Goal: Task Accomplishment & Management: Manage account settings

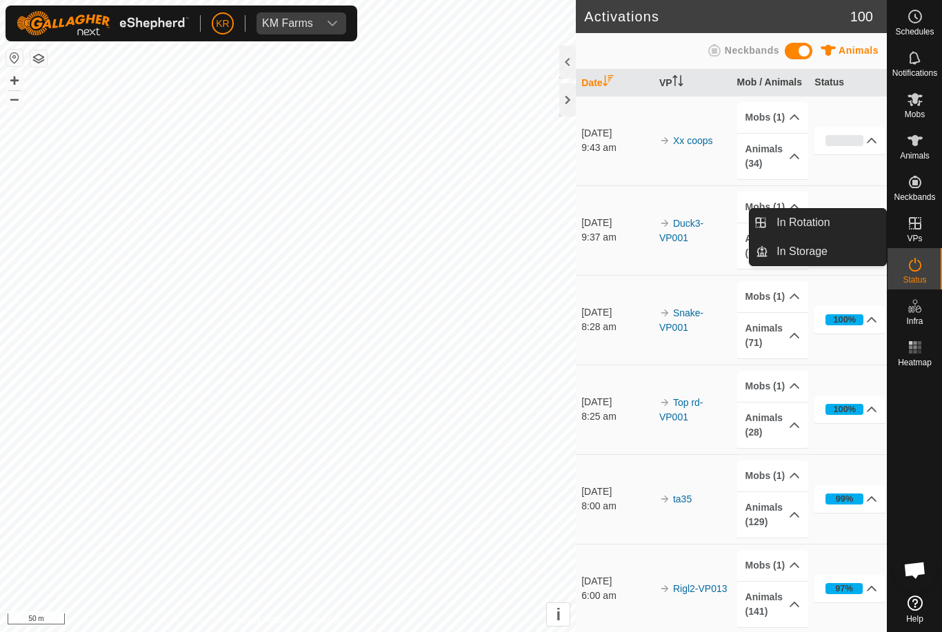
click at [829, 225] on span "In Rotation" at bounding box center [802, 222] width 53 height 17
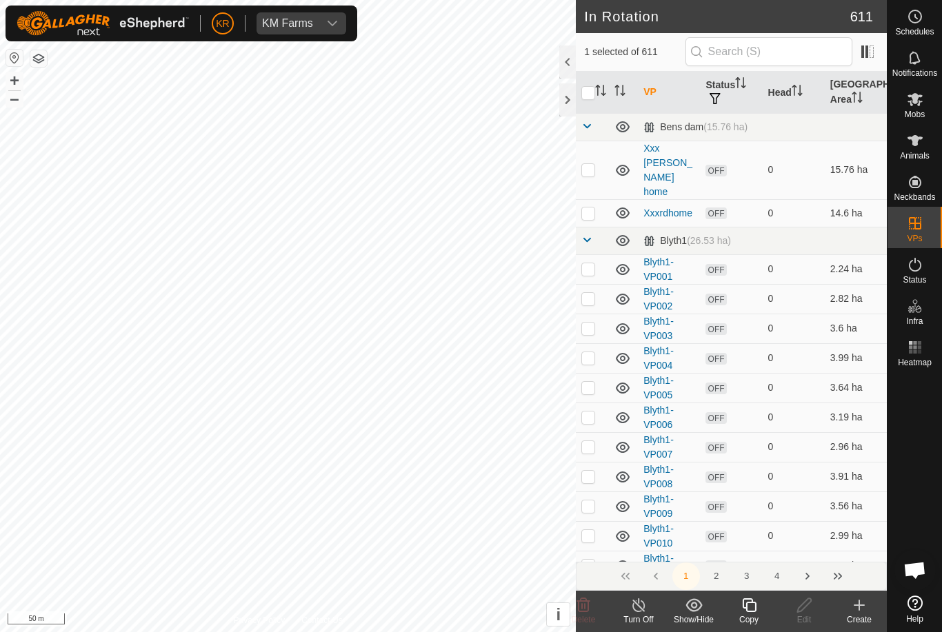
click at [862, 613] on icon at bounding box center [859, 605] width 17 height 17
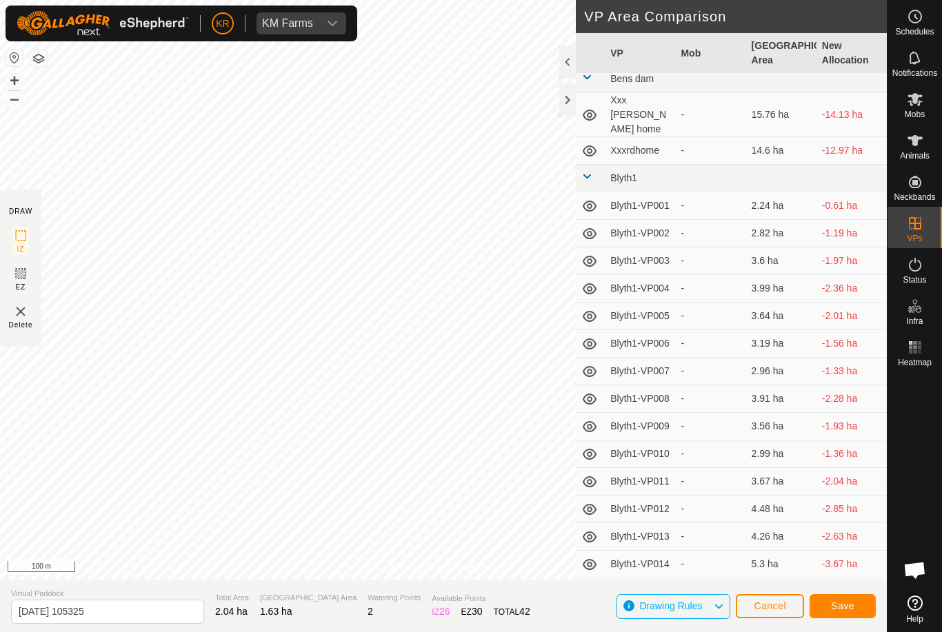
scroll to position [9, 0]
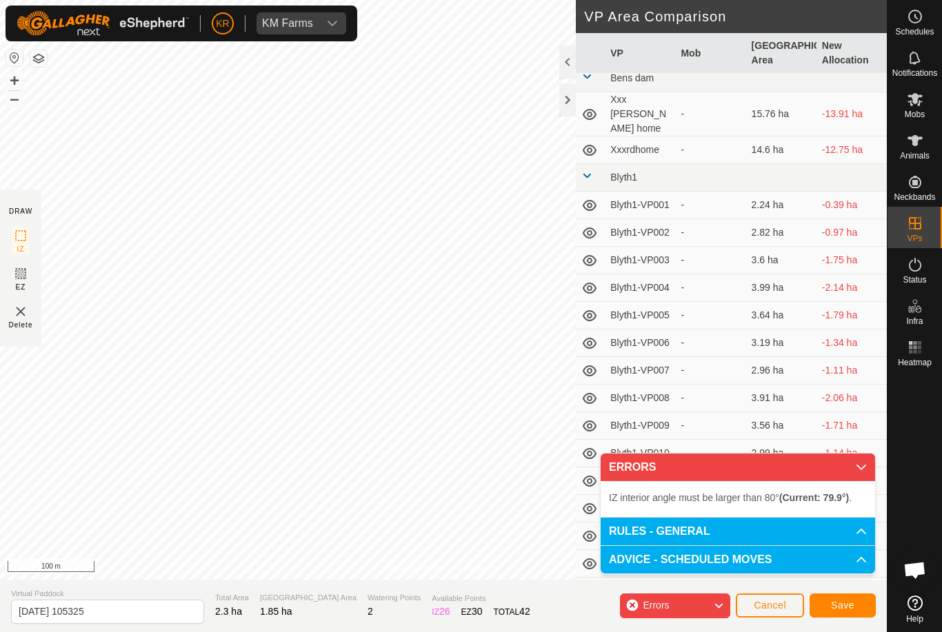
click at [756, 607] on span "Cancel" at bounding box center [769, 605] width 32 height 11
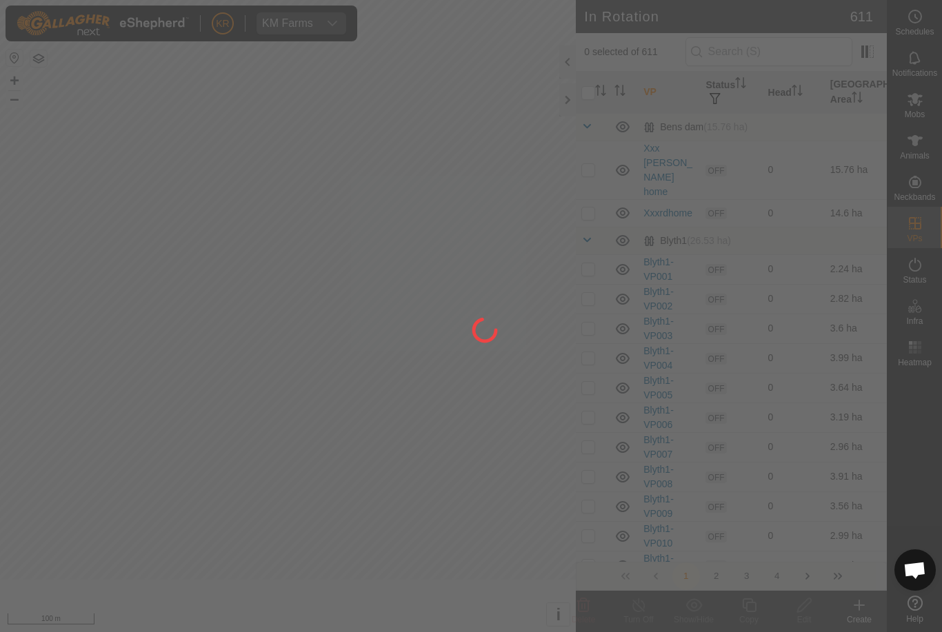
click at [760, 587] on div at bounding box center [471, 316] width 942 height 632
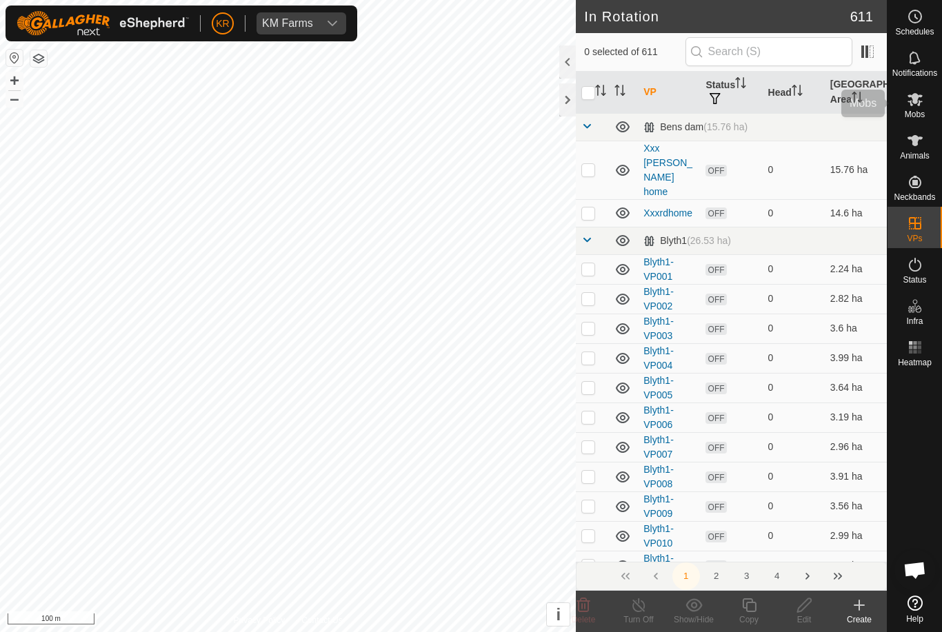
click at [928, 112] on div "Mobs" at bounding box center [914, 103] width 54 height 41
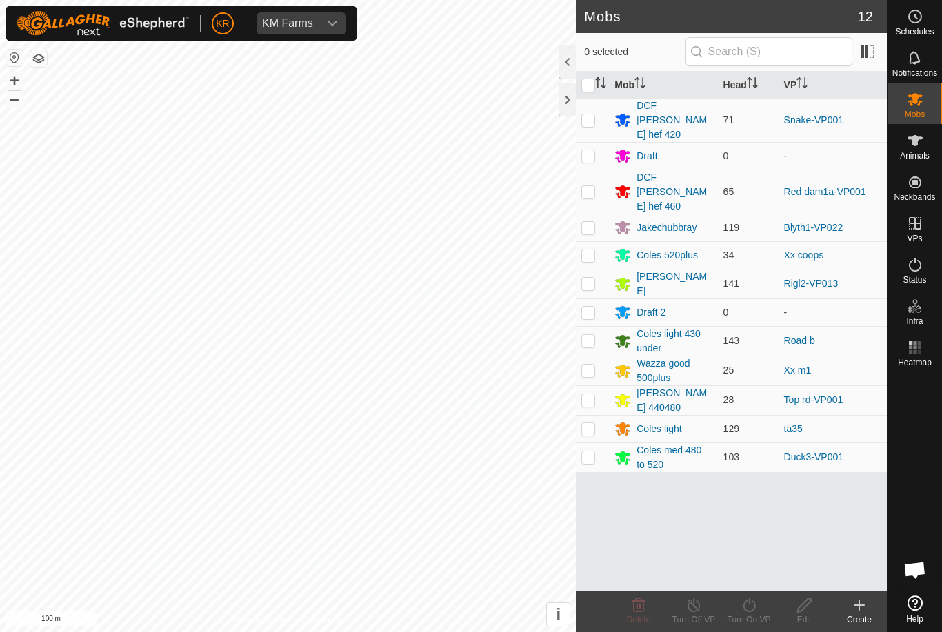
click at [596, 241] on td at bounding box center [592, 255] width 33 height 28
checkbox input "true"
click at [763, 613] on turn-on-svg-icon at bounding box center [748, 605] width 55 height 17
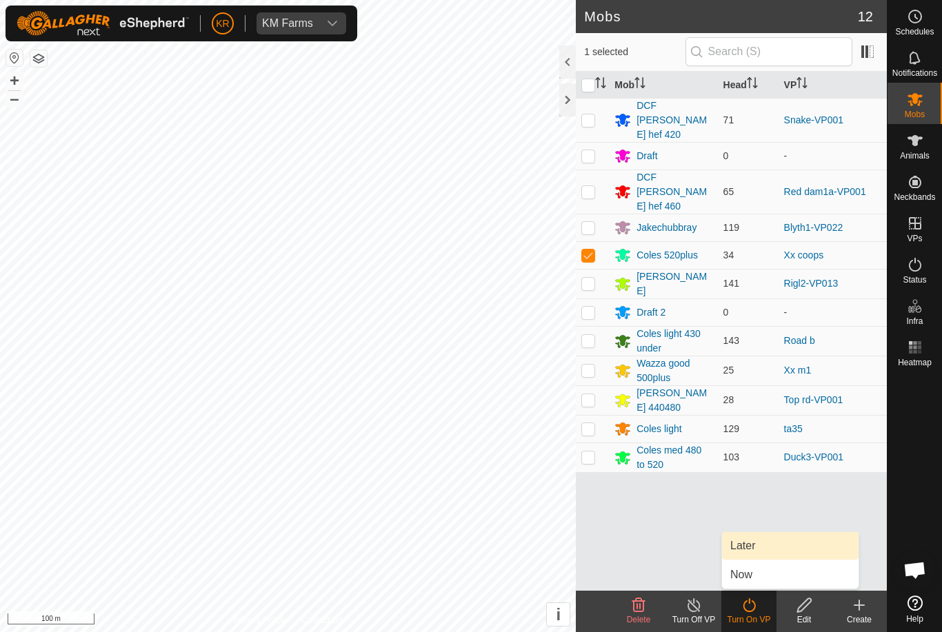
click at [783, 556] on link "Later" at bounding box center [790, 546] width 136 height 28
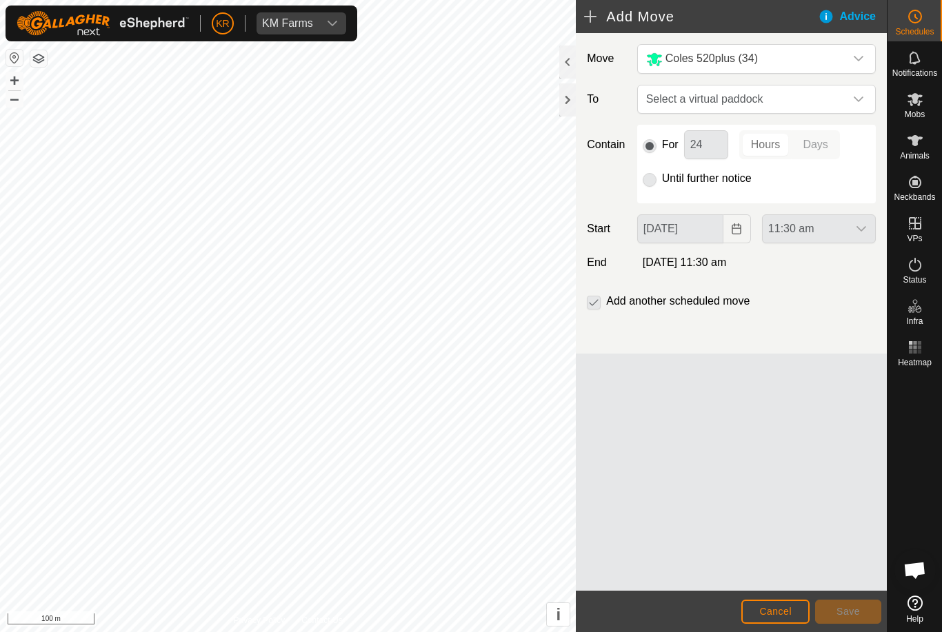
click at [839, 110] on span "Select a virtual paddock" at bounding box center [742, 99] width 204 height 28
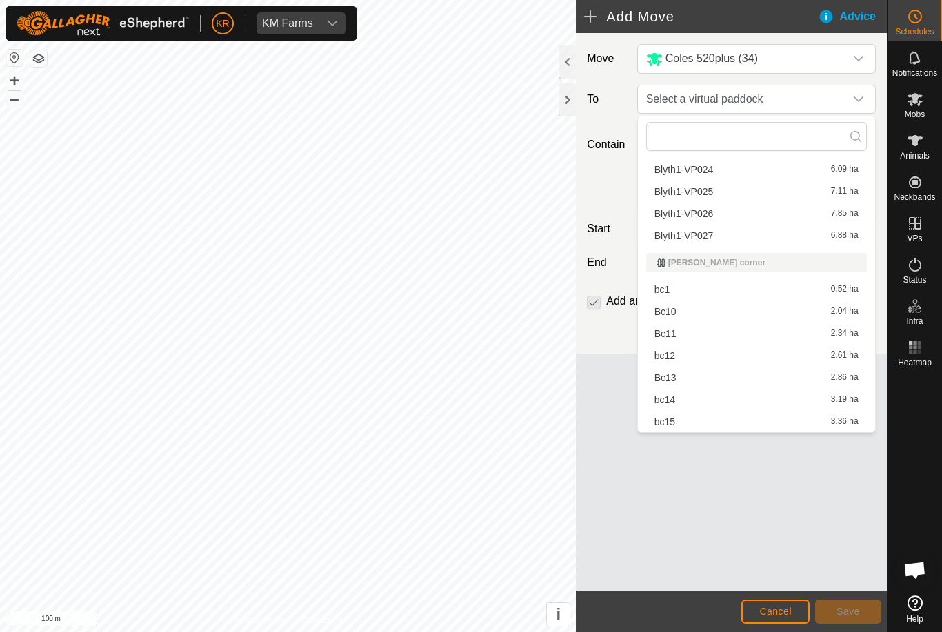
scroll to position [613, 0]
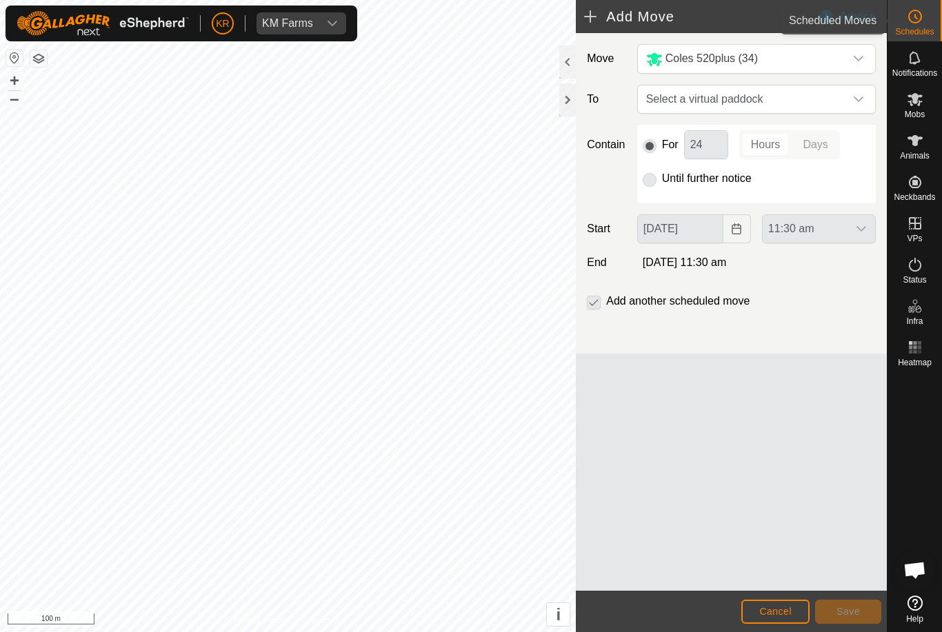
click at [926, 26] on es-schedule-vp-svg-icon at bounding box center [914, 17] width 25 height 22
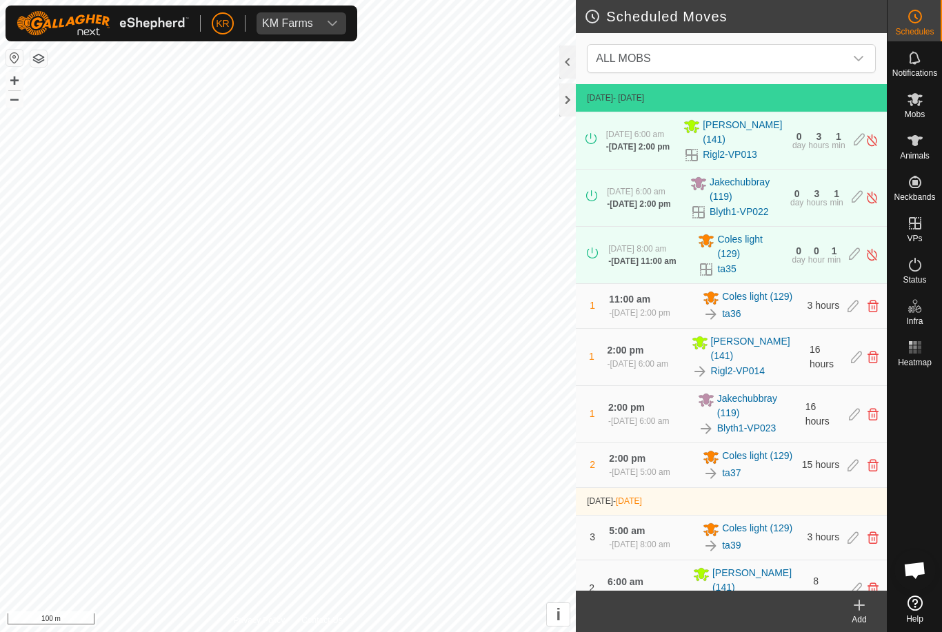
click at [842, 61] on span "ALL MOBS" at bounding box center [717, 59] width 254 height 28
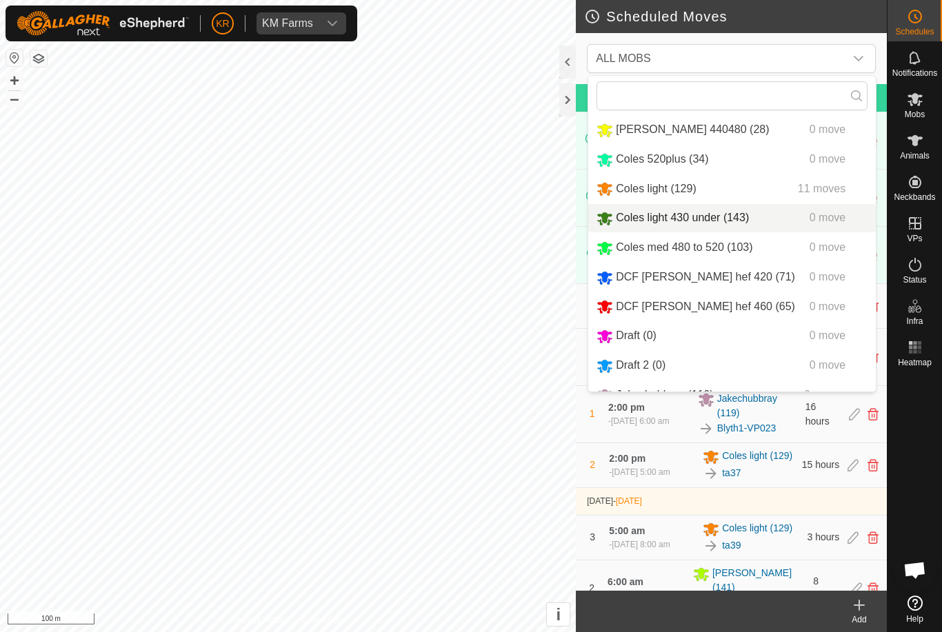
click at [759, 227] on div "Coles light 430 under (143) 0 move" at bounding box center [731, 218] width 271 height 17
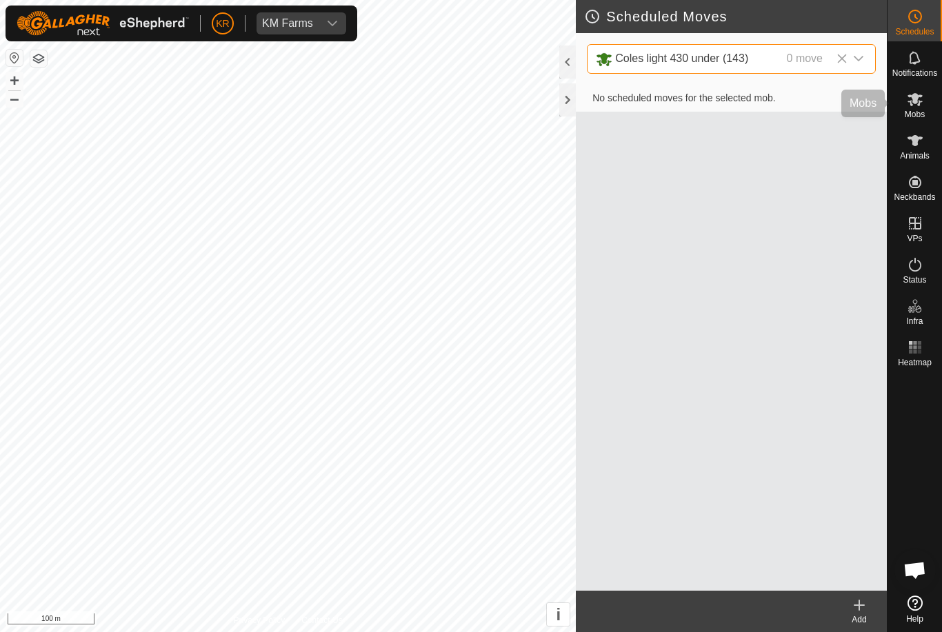
click at [928, 102] on div "Mobs" at bounding box center [914, 103] width 54 height 41
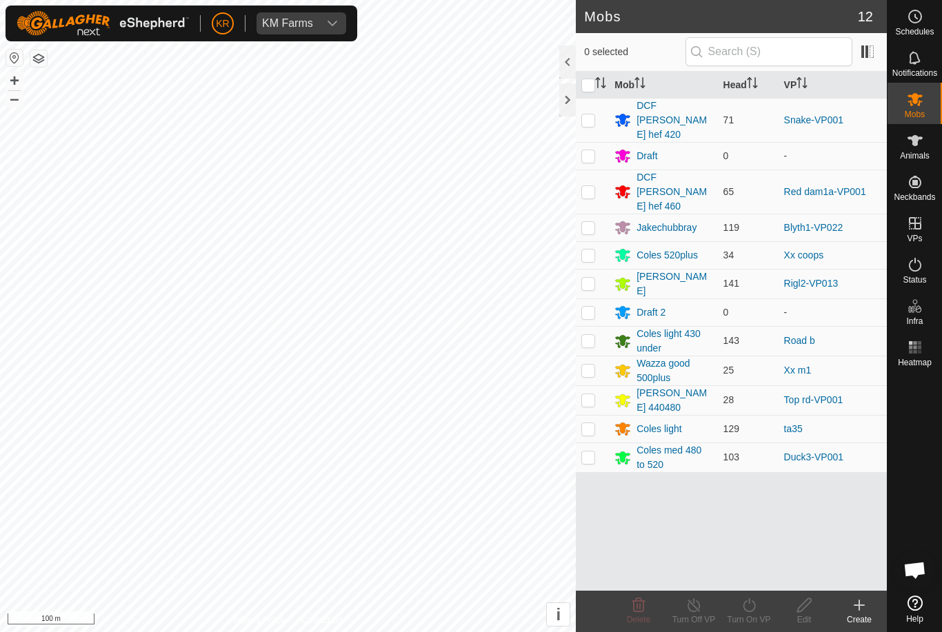
click at [598, 326] on td at bounding box center [592, 341] width 33 height 30
checkbox input "true"
click at [753, 615] on div "Turn On VP" at bounding box center [748, 619] width 55 height 12
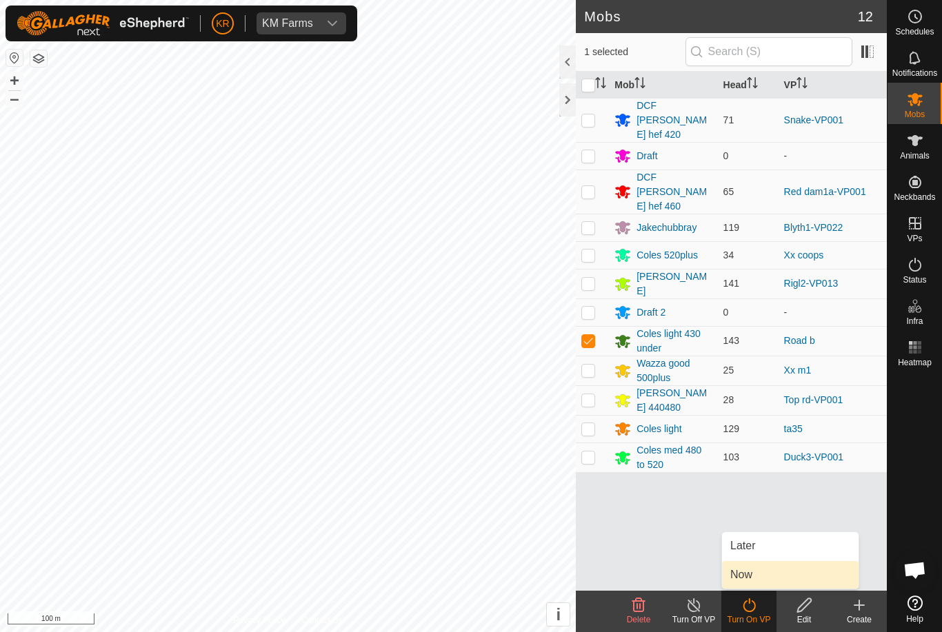
click at [779, 571] on link "Now" at bounding box center [790, 575] width 136 height 28
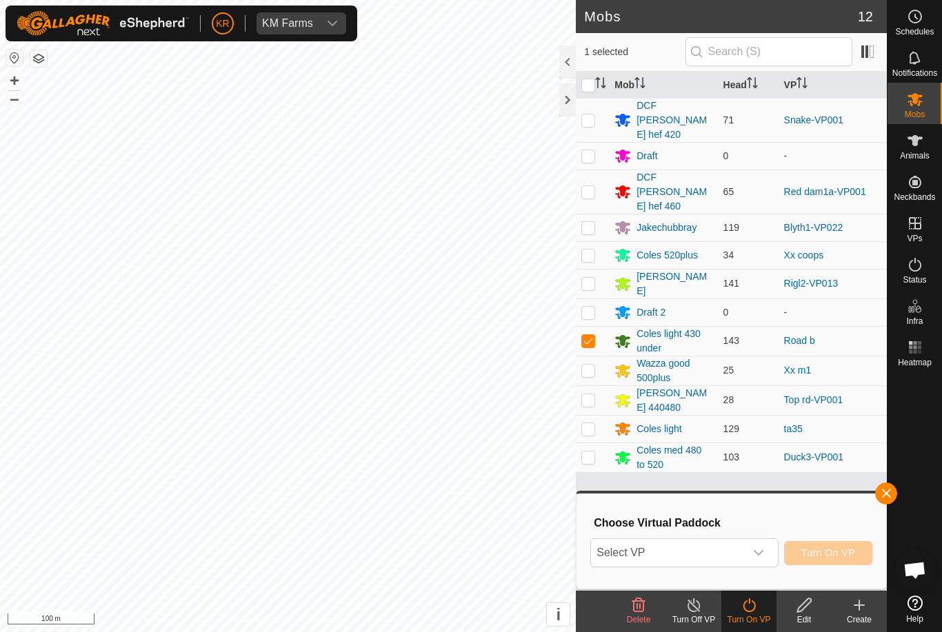
click at [742, 555] on span "Select VP" at bounding box center [667, 553] width 153 height 28
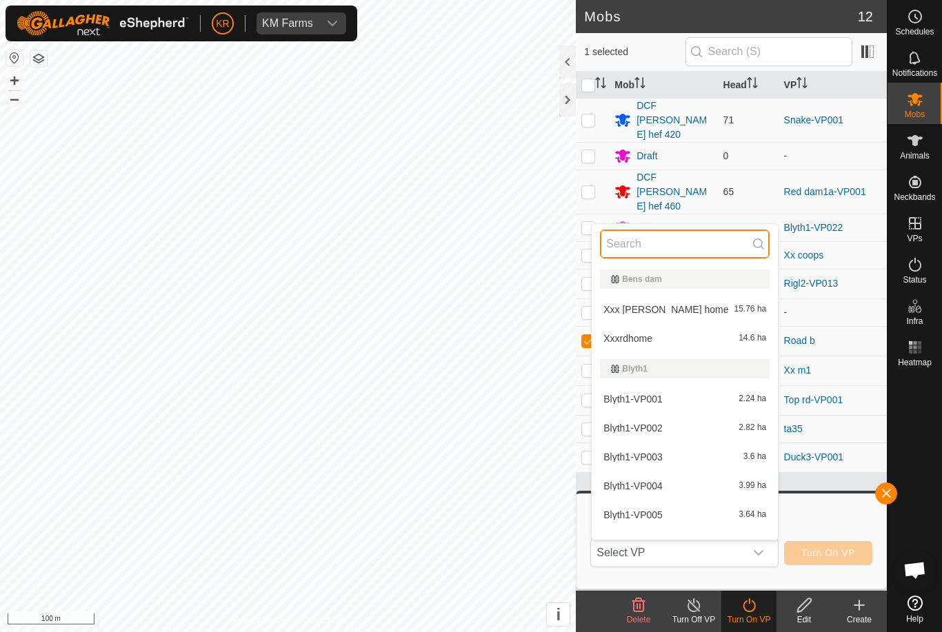
click at [635, 245] on input "text" at bounding box center [685, 244] width 170 height 29
type input "Road"
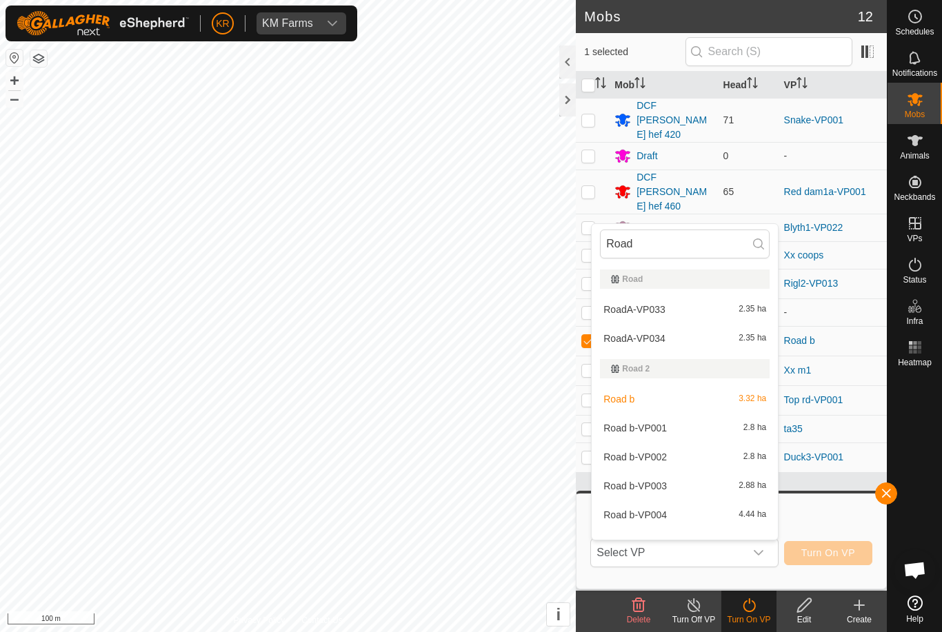
click at [679, 431] on div "Road b-VP001 2.8 ha" at bounding box center [685, 428] width 170 height 17
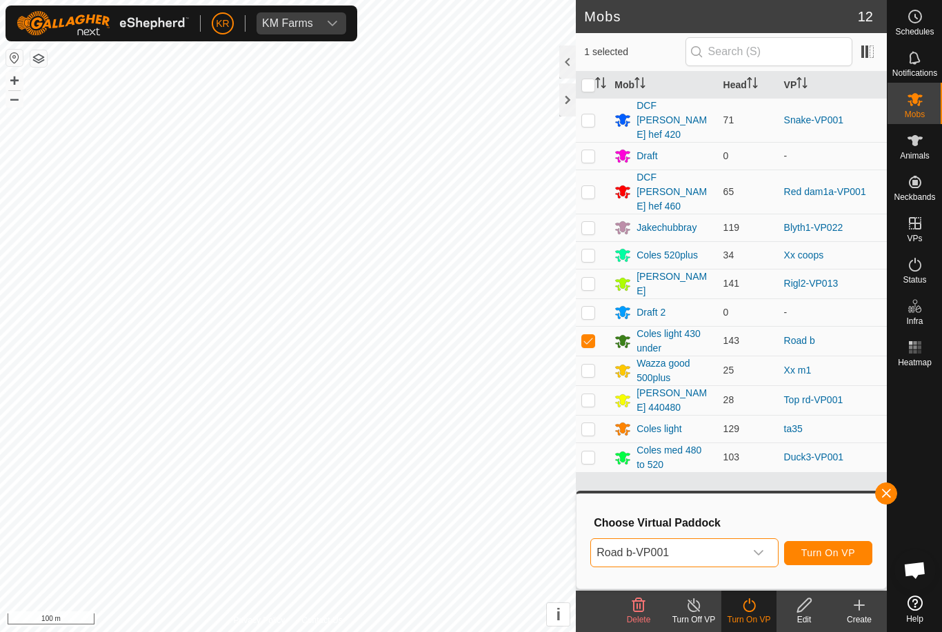
click at [740, 548] on span "Road b-VP001" at bounding box center [667, 553] width 153 height 28
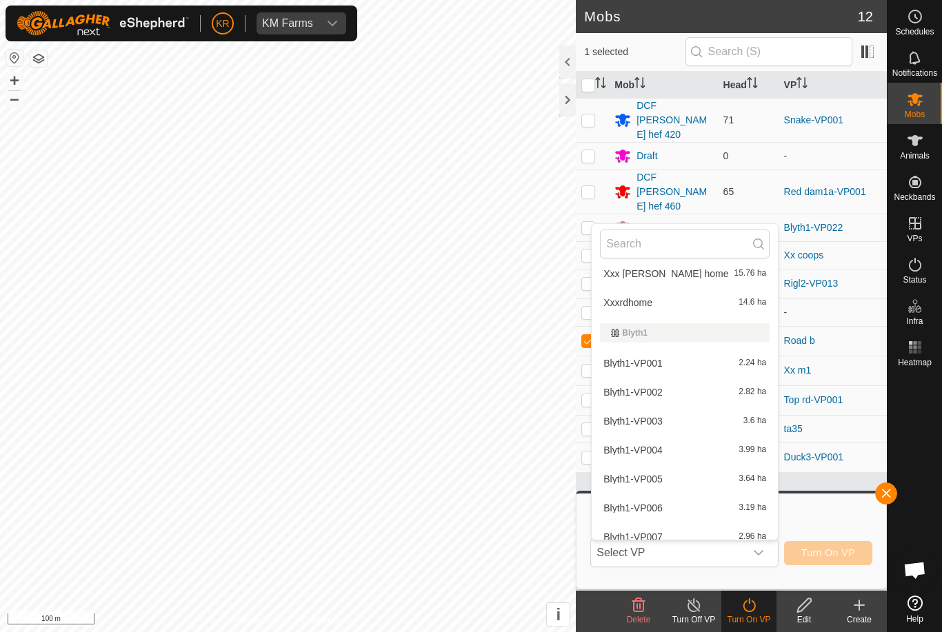
scroll to position [41, 0]
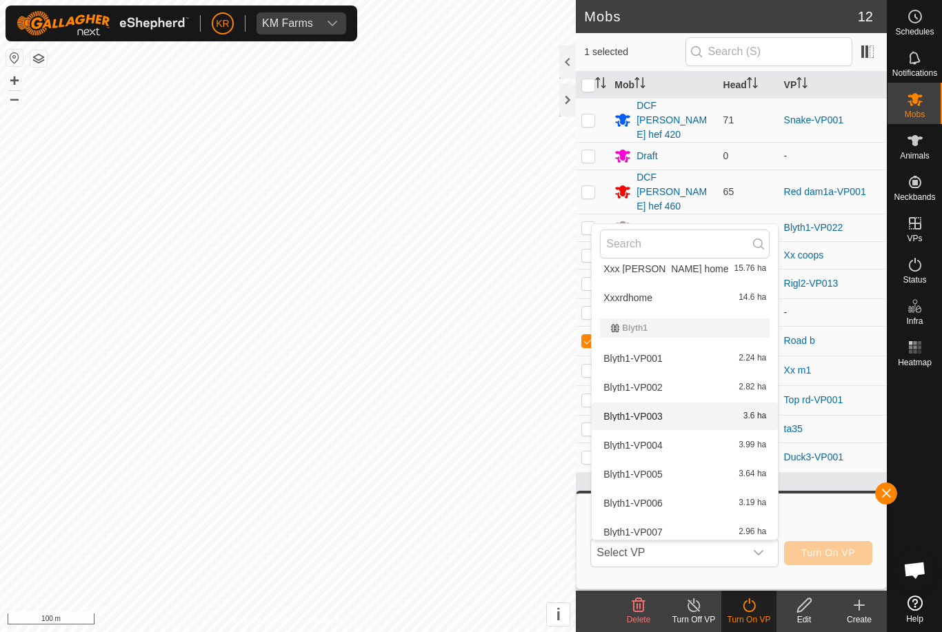
click at [697, 414] on div "Blyth1-VP003 3.6 ha" at bounding box center [685, 416] width 170 height 17
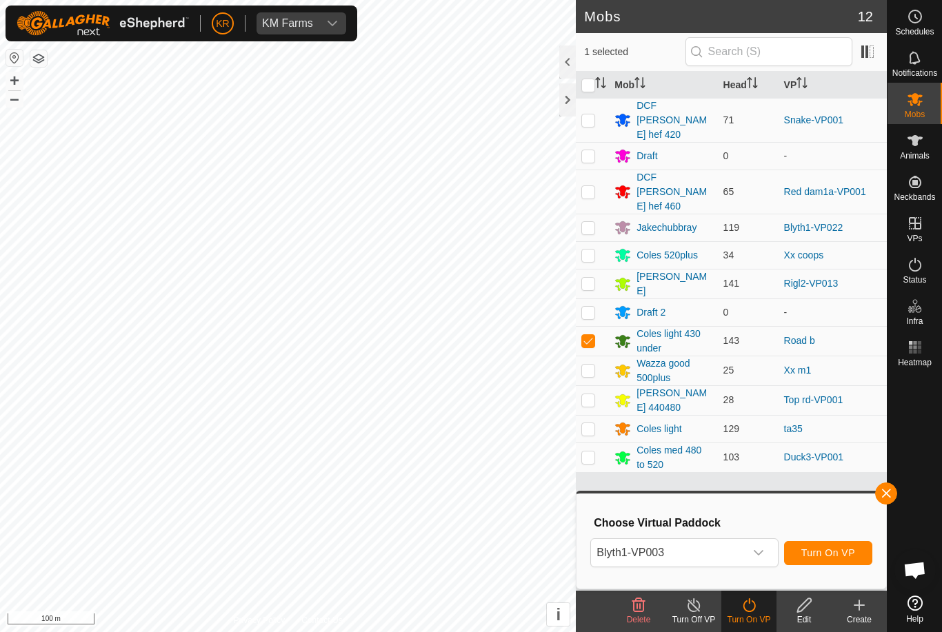
click at [746, 534] on div "Choose Virtual Paddock Blyth1-VP003 Turn On VP" at bounding box center [731, 541] width 293 height 79
click at [733, 541] on span "Blyth1-VP003" at bounding box center [667, 553] width 153 height 28
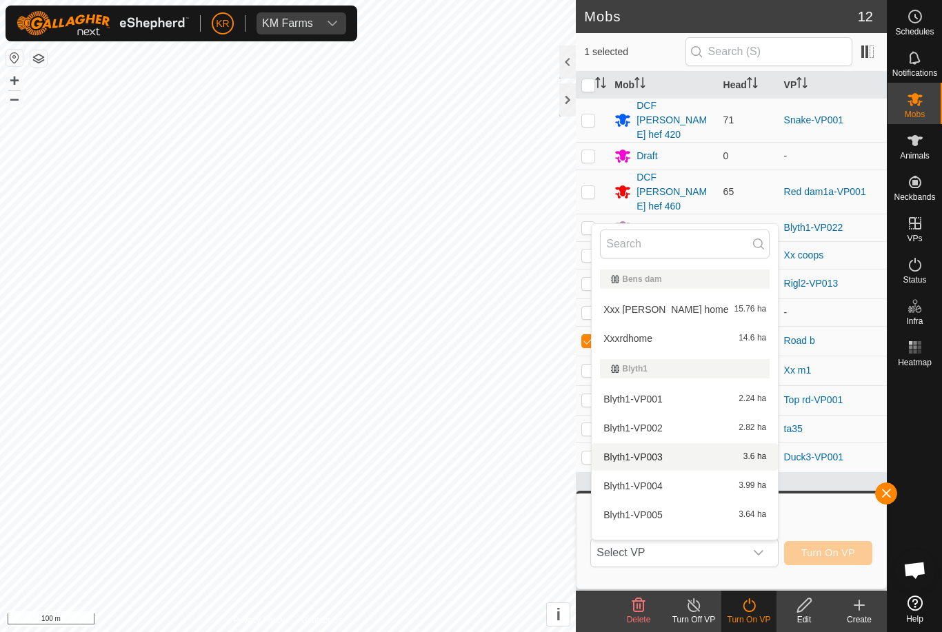
type input "\"
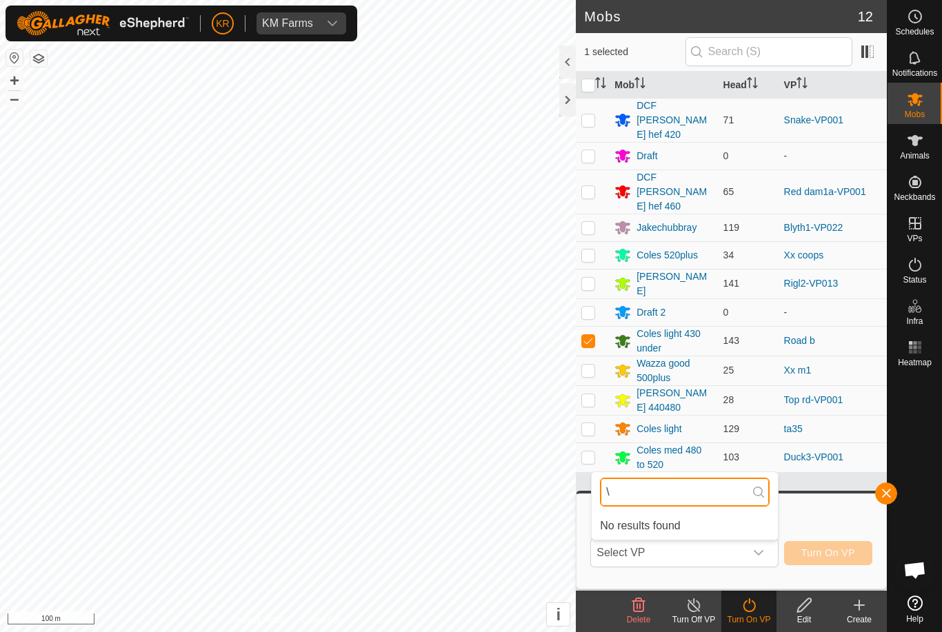
click at [688, 481] on input "\" at bounding box center [685, 492] width 170 height 29
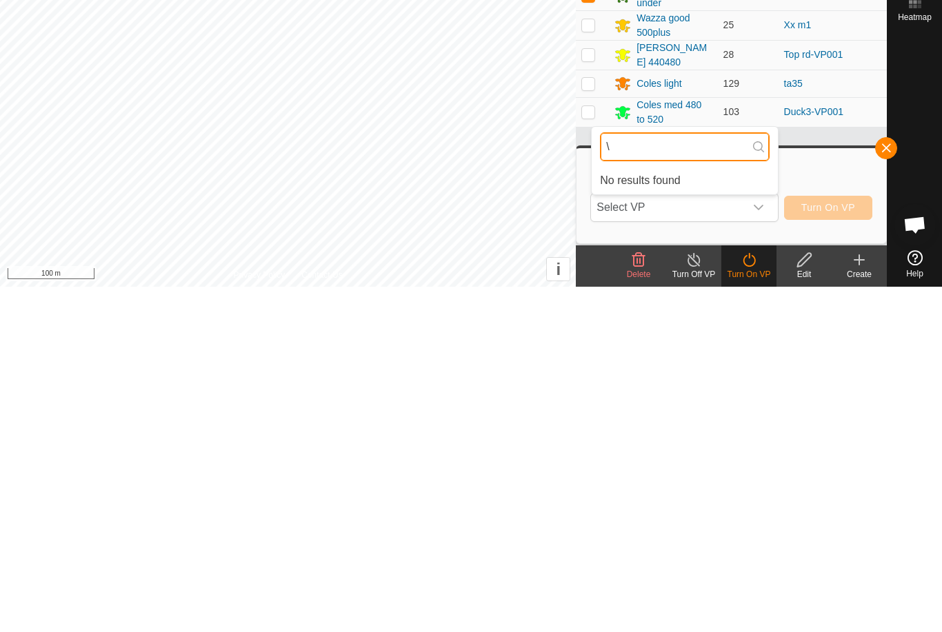
click at [681, 478] on input "\" at bounding box center [685, 492] width 170 height 29
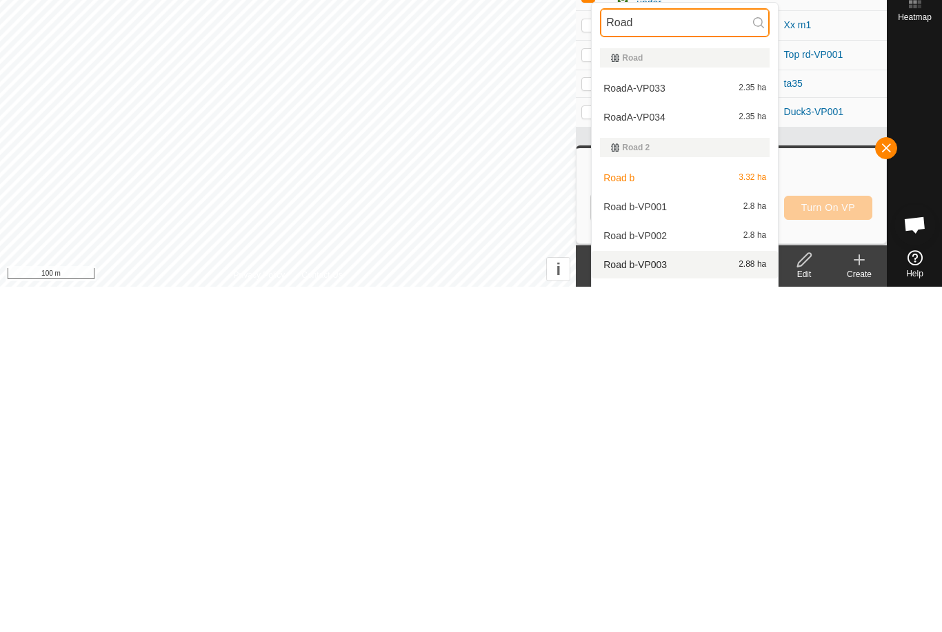
type input "Road"
click at [668, 602] on div "Road b-VP003 2.88 ha" at bounding box center [685, 610] width 170 height 17
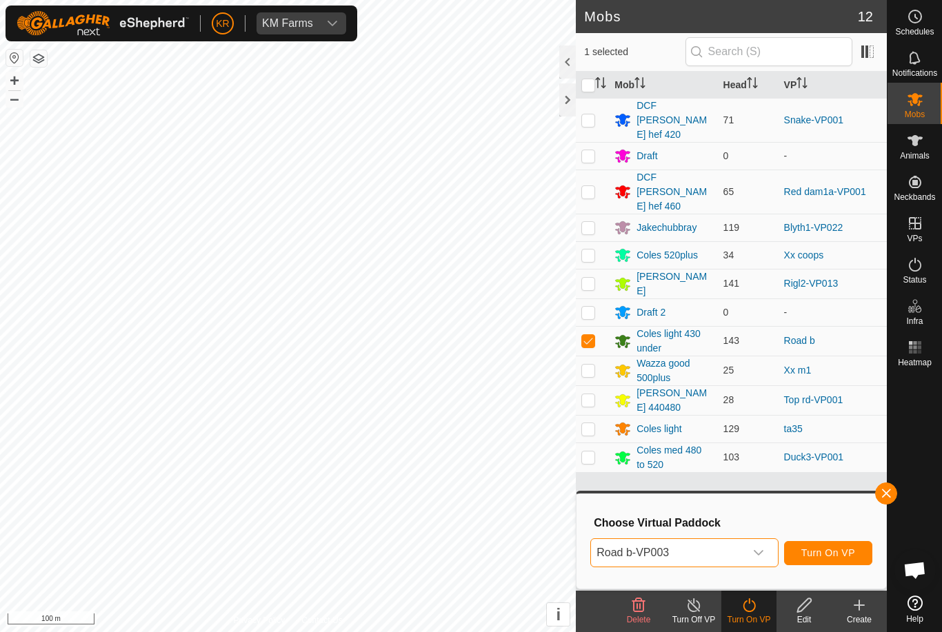
click at [738, 533] on div "Choose Virtual [GEOGRAPHIC_DATA] b-VP003 Turn On VP" at bounding box center [731, 541] width 293 height 79
click at [749, 542] on div "dropdown trigger" at bounding box center [758, 553] width 28 height 28
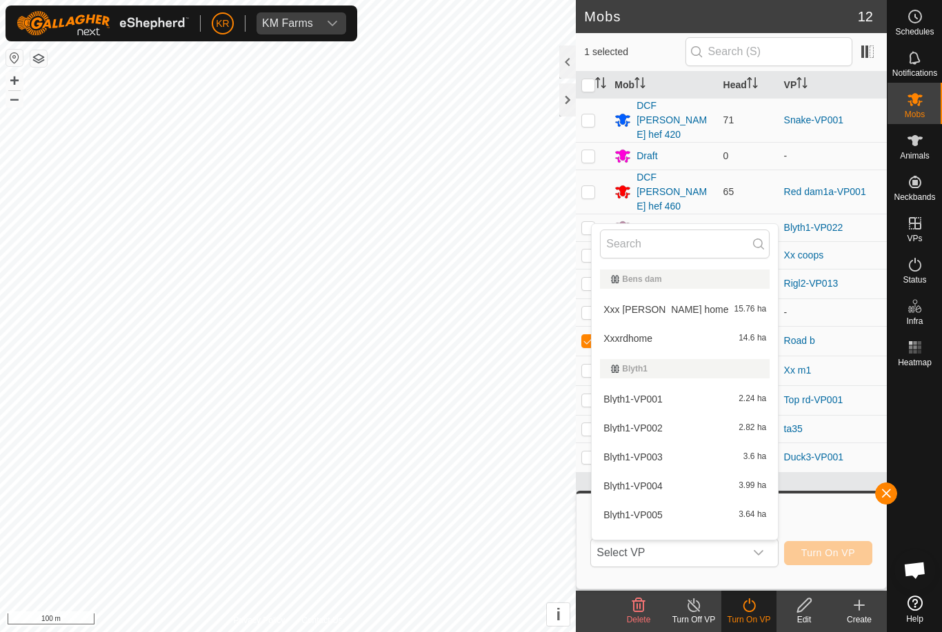
click at [667, 227] on div at bounding box center [684, 244] width 186 height 40
click at [674, 236] on input "text" at bounding box center [685, 244] width 170 height 29
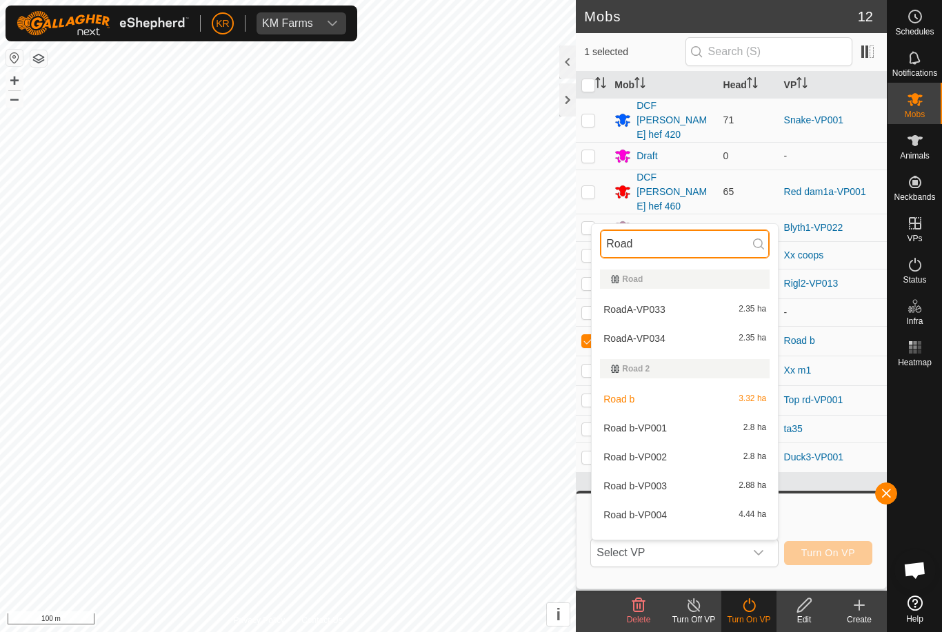
type input "Road"
click at [684, 444] on li "Road b-VP002 2.8 ha" at bounding box center [684, 457] width 186 height 28
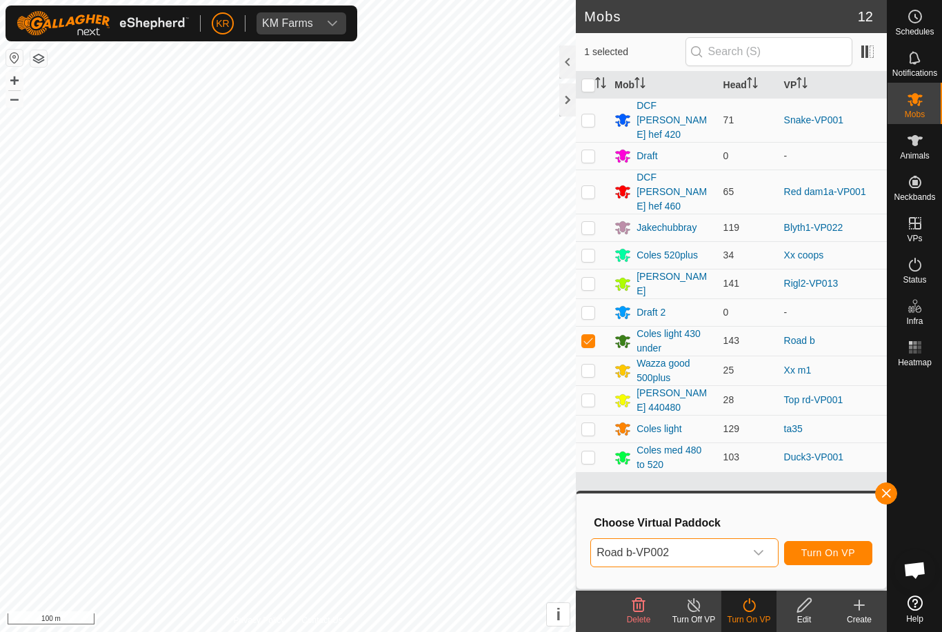
click at [833, 550] on span "Turn On VP" at bounding box center [828, 552] width 54 height 11
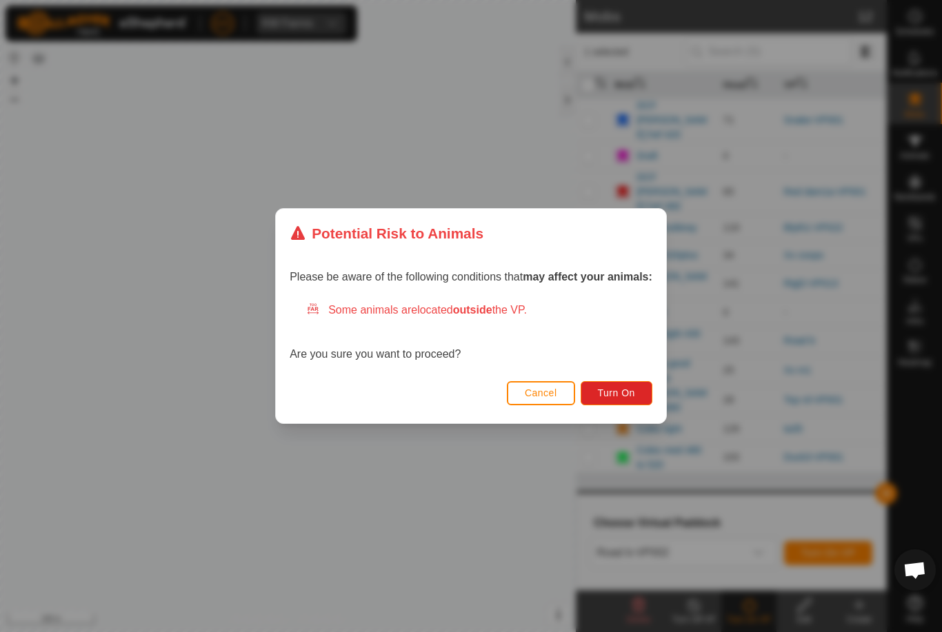
click at [615, 398] on span "Turn On" at bounding box center [616, 392] width 37 height 11
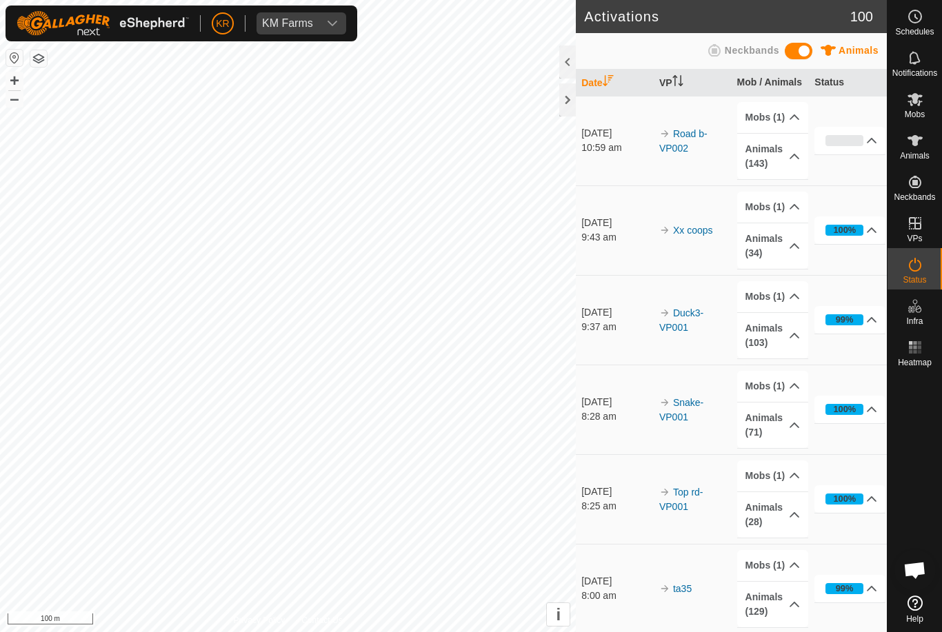
click at [893, 380] on div at bounding box center [914, 481] width 54 height 218
click at [926, 103] on es-mob-svg-icon at bounding box center [914, 99] width 25 height 22
